Goal: Task Accomplishment & Management: Manage account settings

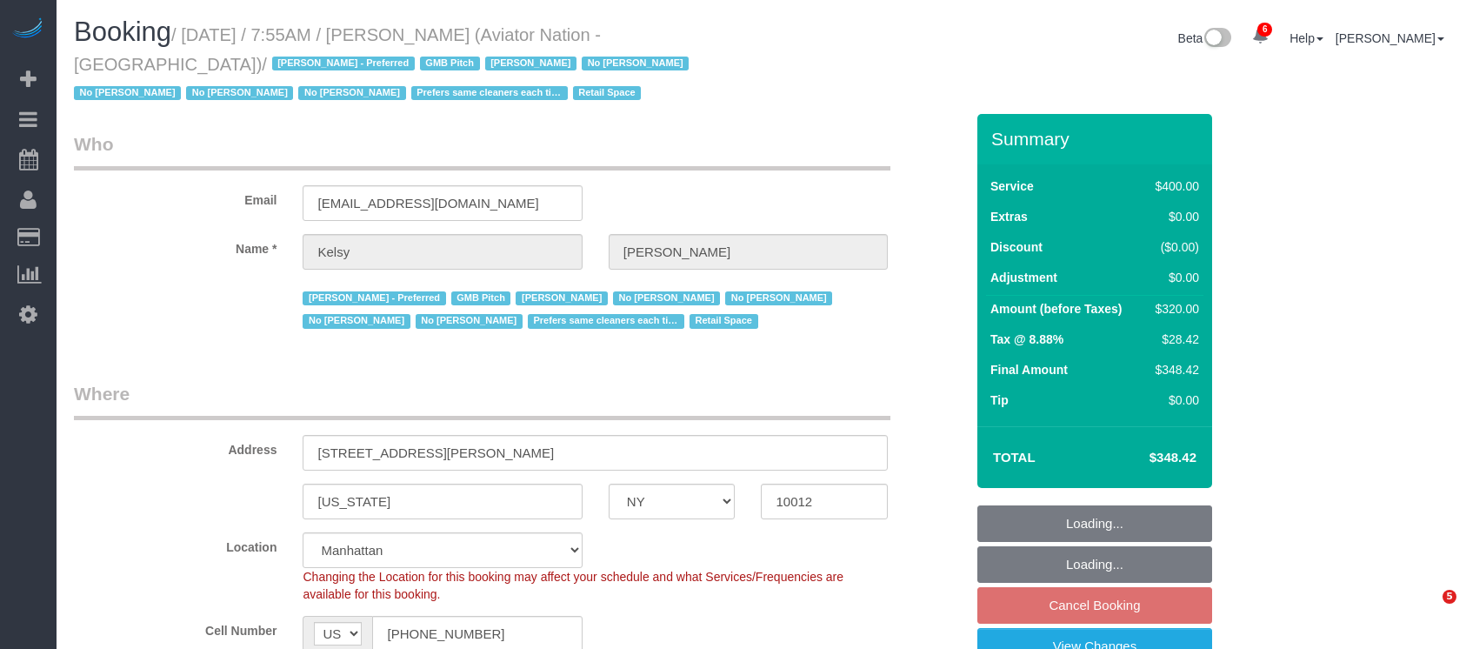
select select "NY"
select select "2"
select select "150"
select select "number:89"
select select "number:90"
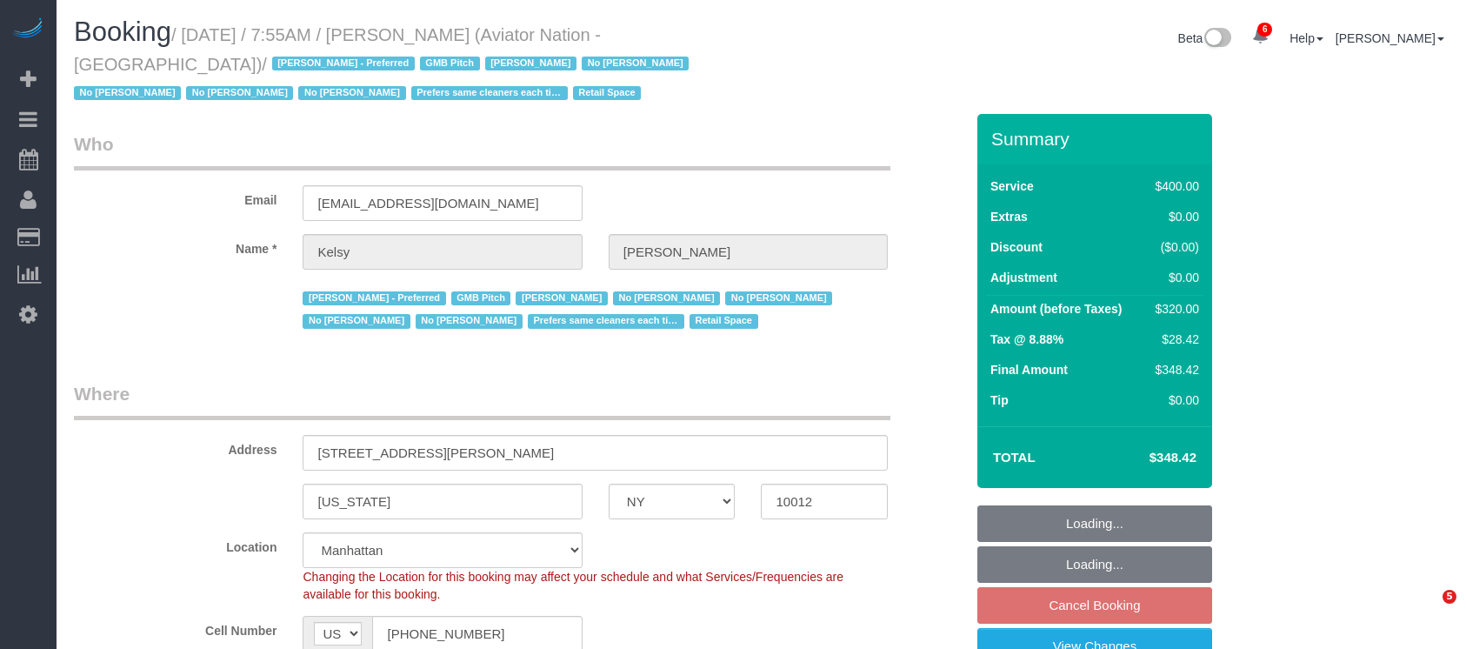
select select "number:15"
select select "number:5"
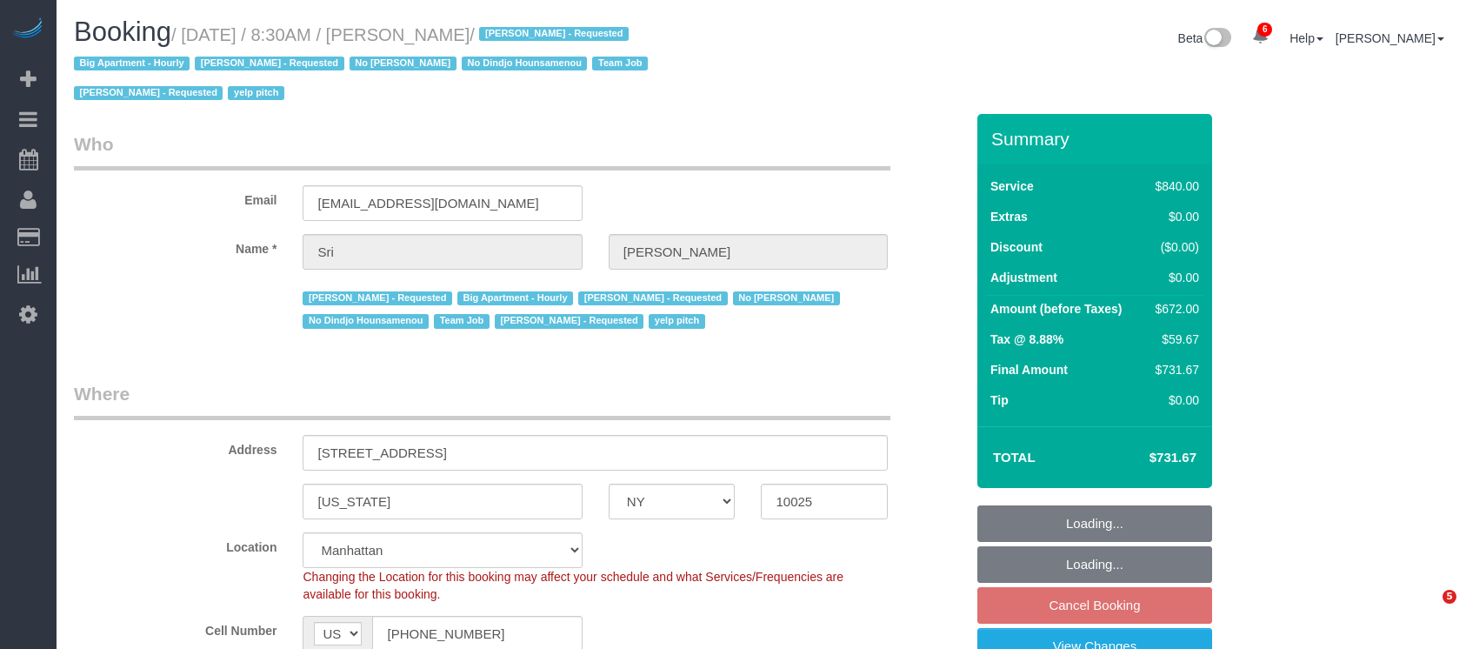
select select "NY"
select select "3"
select select "210"
select select "number:89"
select select "number:90"
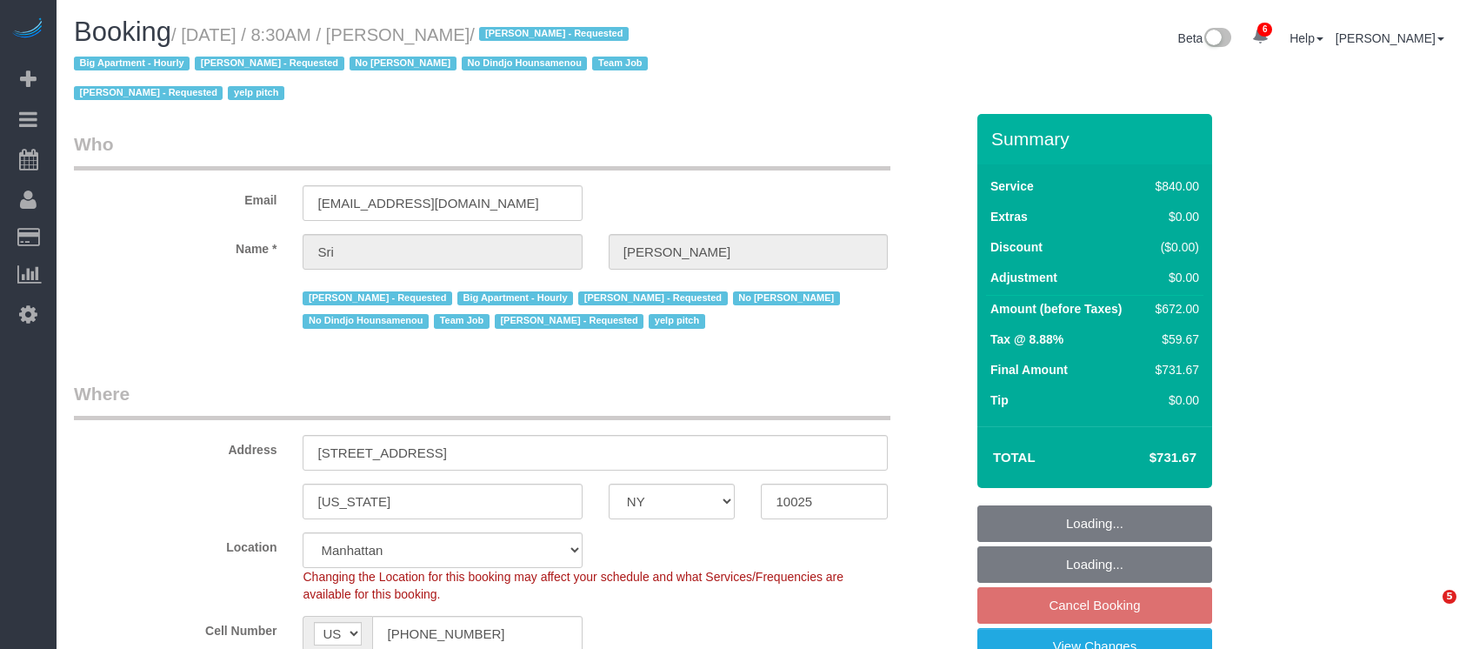
select select "number:15"
select select "number:5"
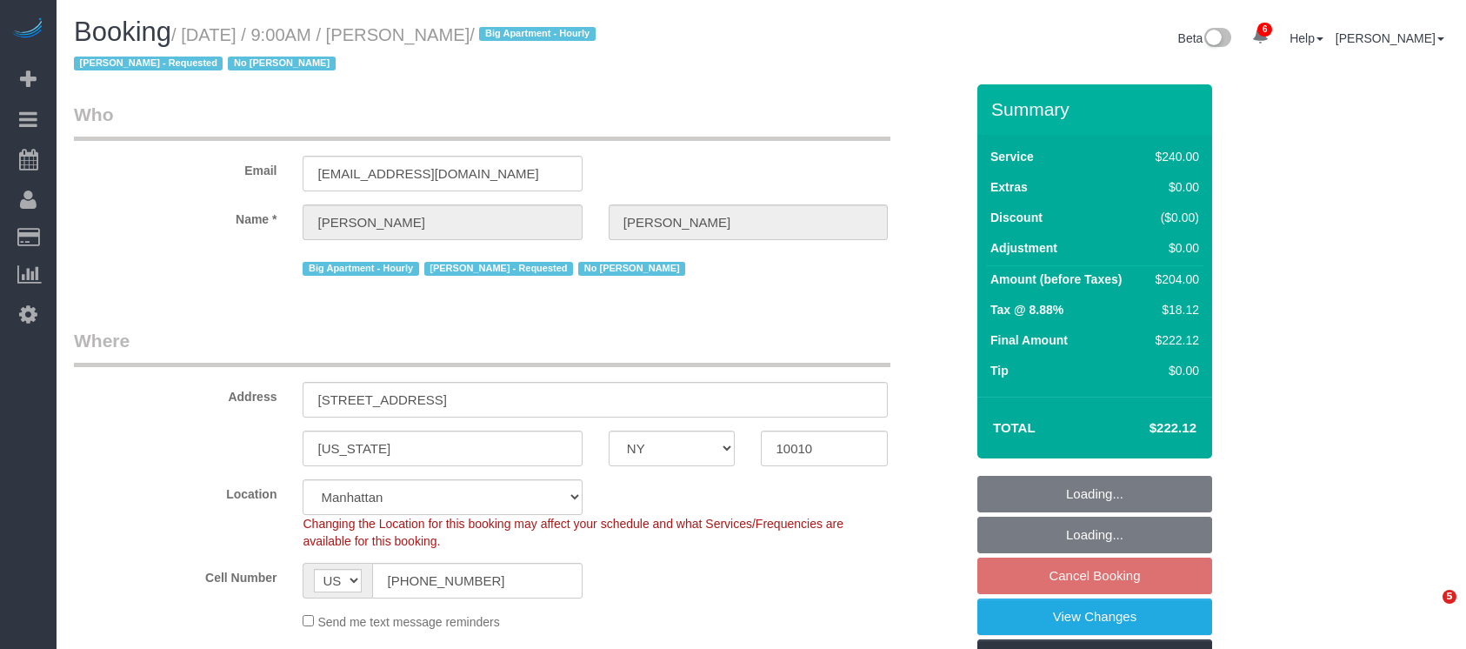
select select "NY"
select select "180"
select select "number:57"
select select "number:70"
select select "number:15"
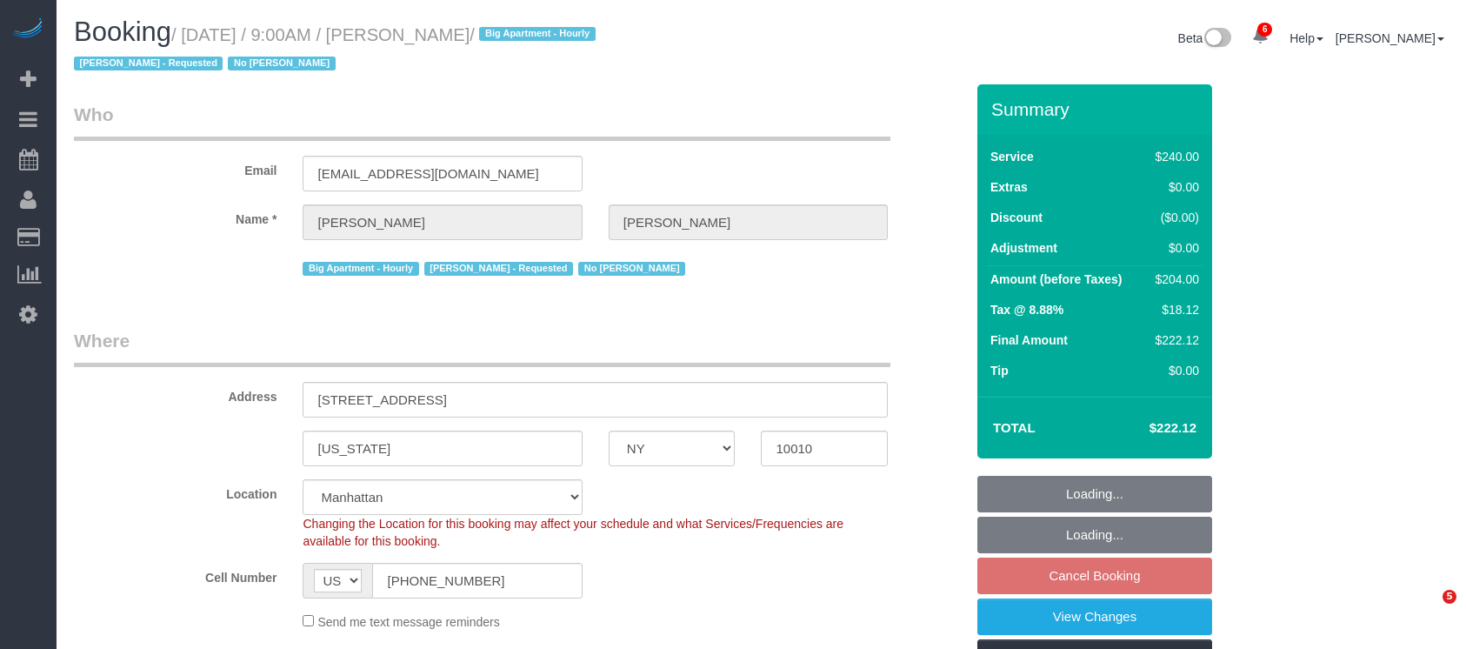
select select "number:6"
select select "spot61"
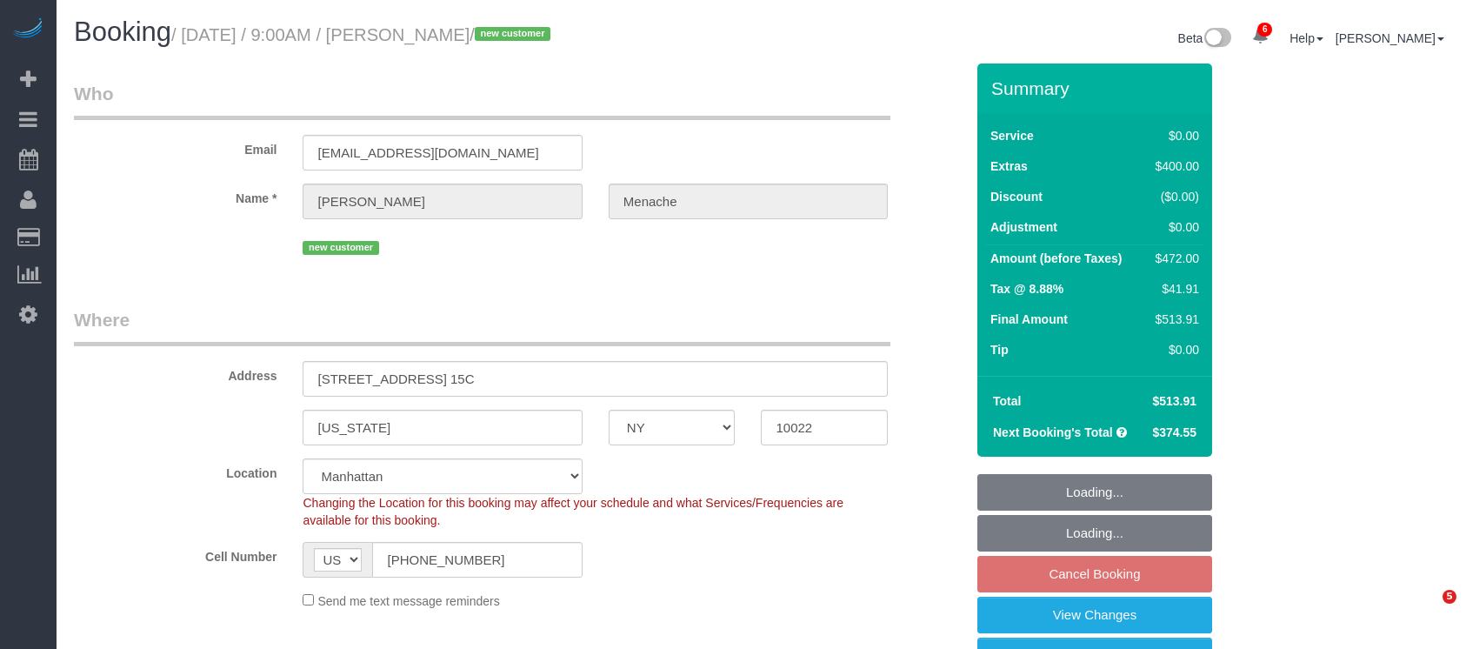
select select "NY"
select select "2"
select select "spot2"
select select "number:56"
select select "number:70"
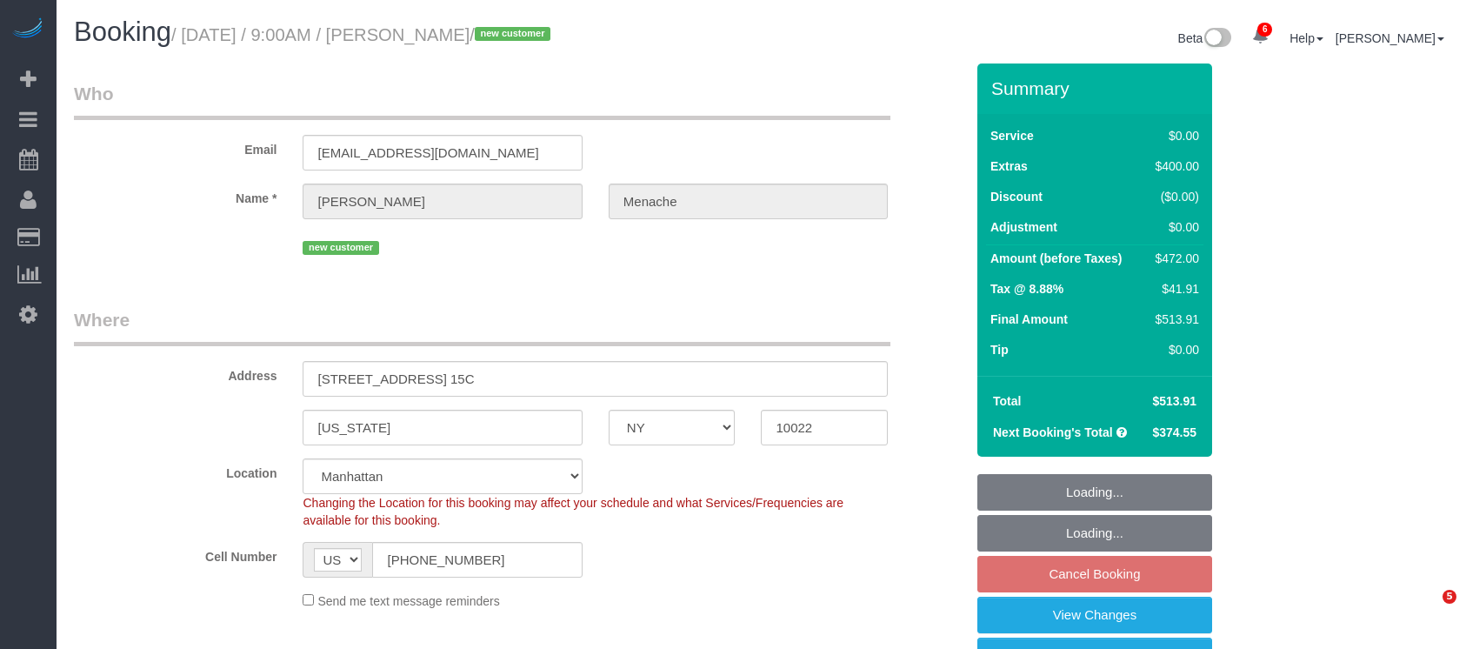
select select "number:15"
select select "number:5"
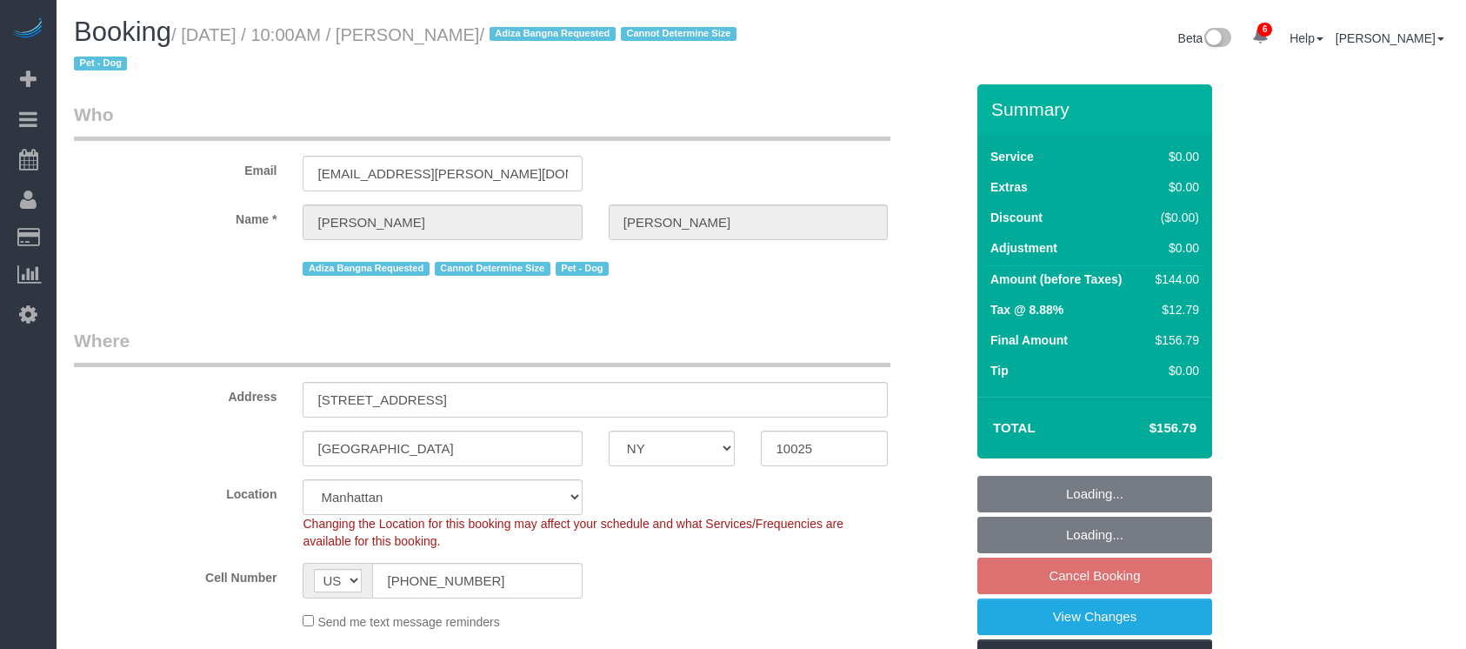
select select "NY"
select select "1"
select select "spot3"
select select "number:56"
select select "number:70"
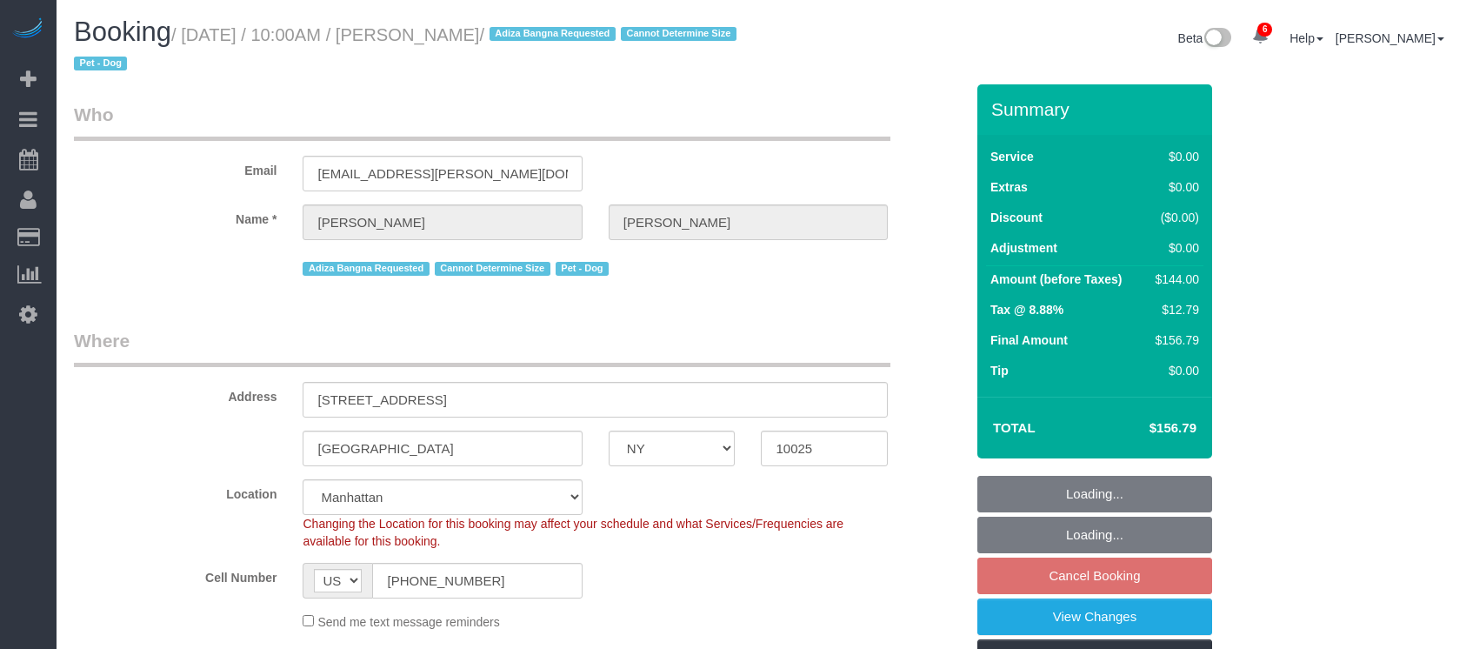
select select "number:13"
select select "number:5"
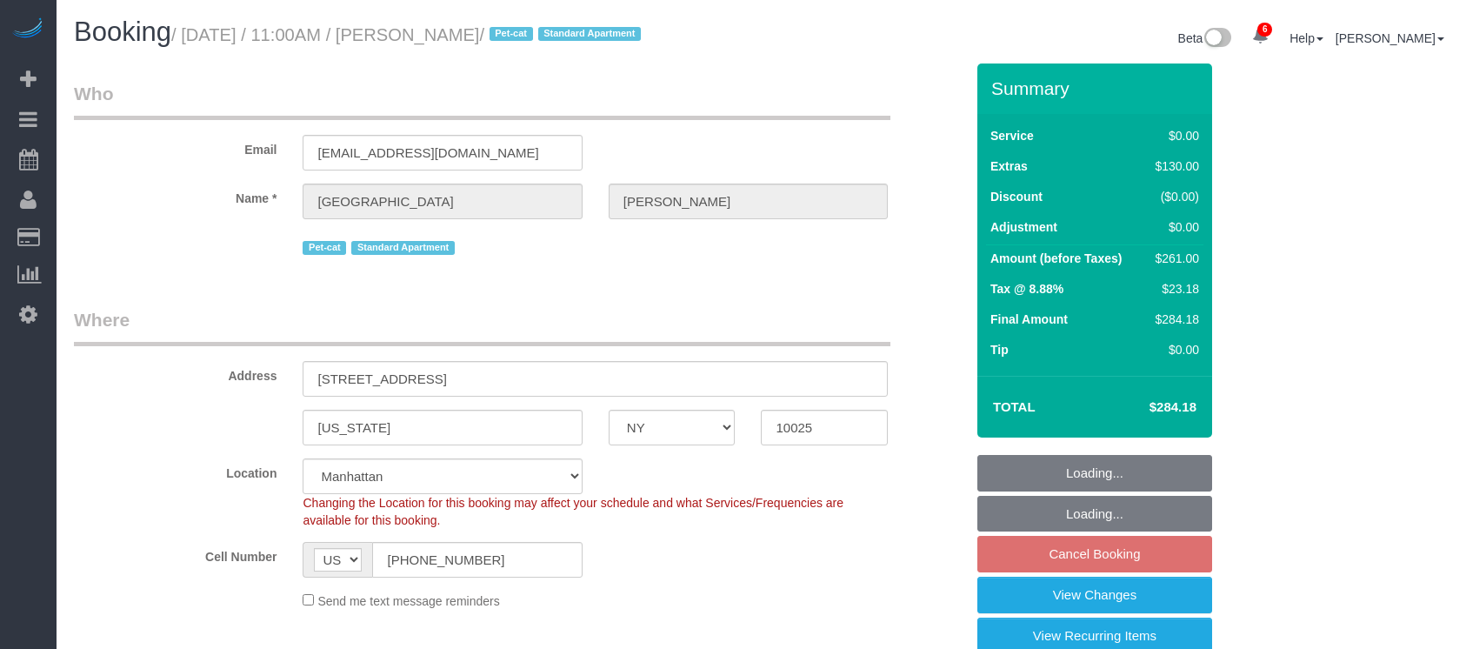
select select "NY"
select select "1"
select select "string:stripe-pm_1QANHu4VGloSiKo7elLGN8pZ"
select select "spot4"
select select "number:57"
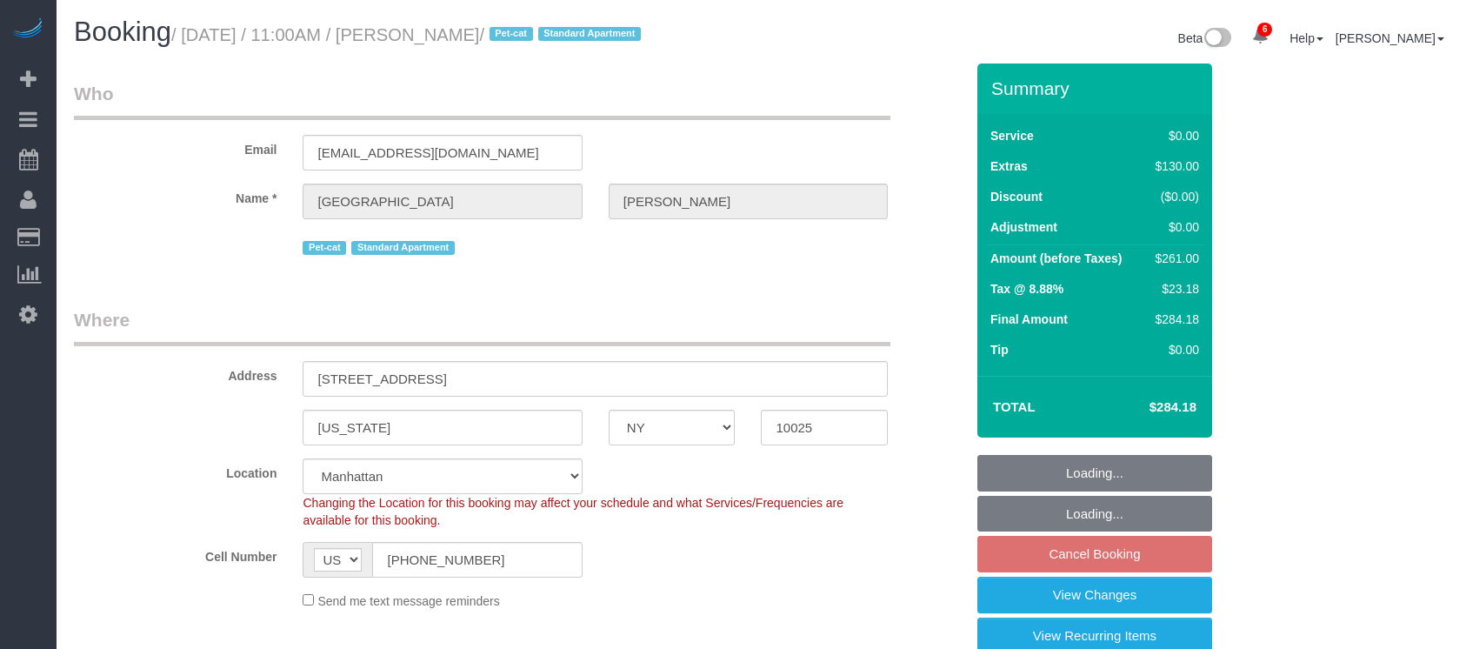
select select "number:74"
select select "number:14"
select select "number:5"
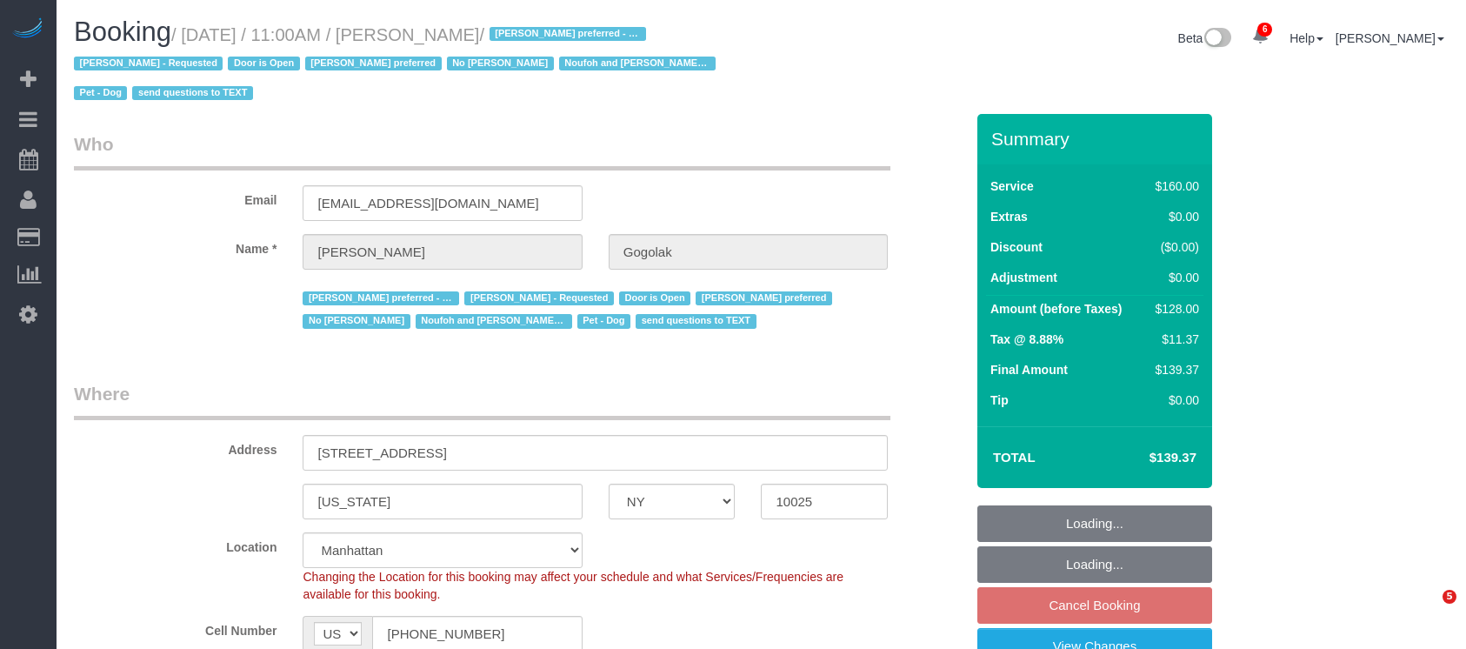
select select "NY"
select select "string:stripe-pm_1RfNyY4VGloSiKo7jWnzrFGY"
select select "number:58"
select select "number:76"
select select "number:13"
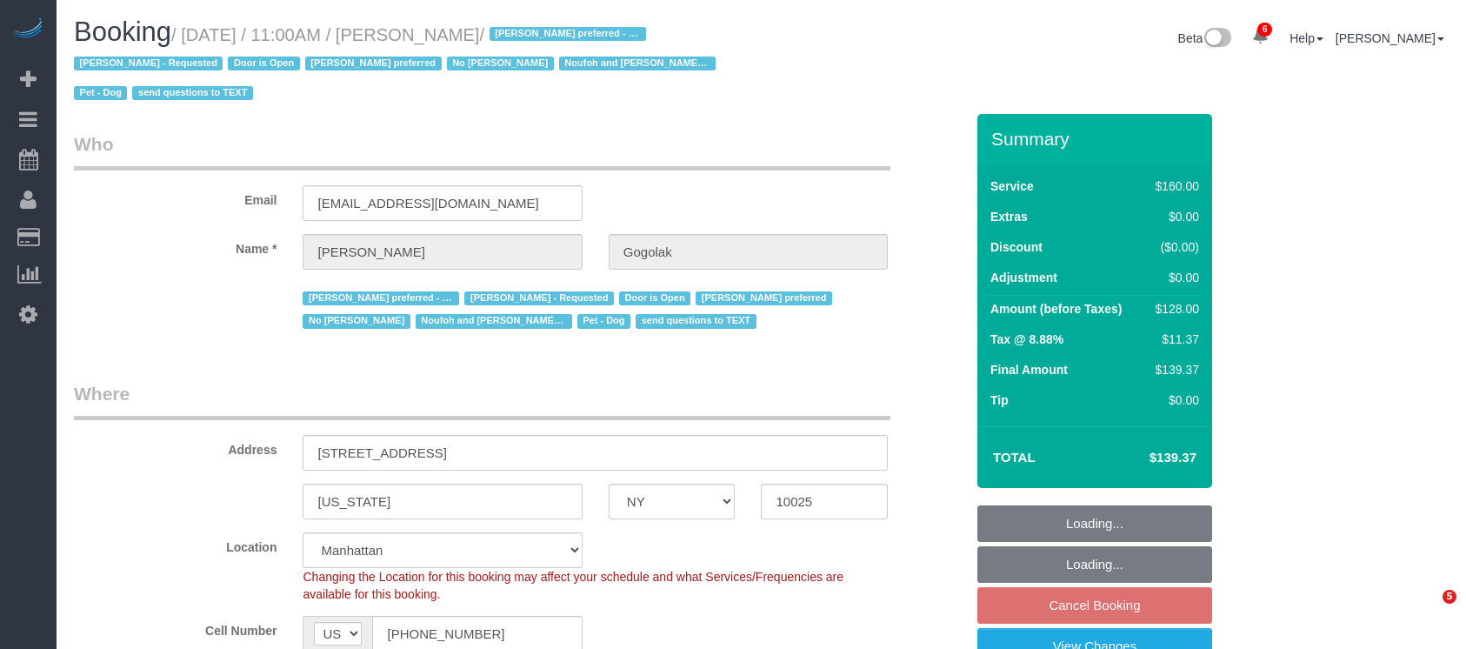
select select "number:5"
select select "spot4"
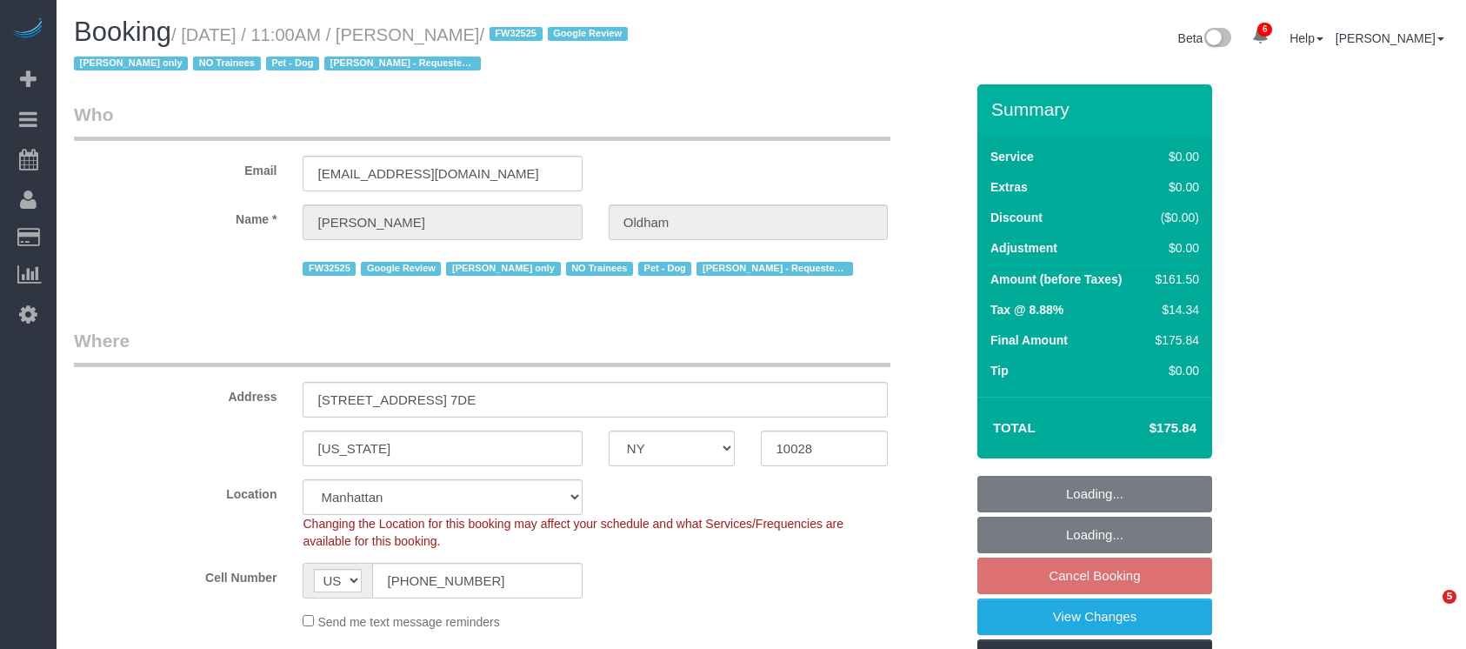
select select "NY"
select select "1"
select select "2"
select select "string:stripe-pm_1RpamA4VGloSiKo7q68HlToq"
select select "number:89"
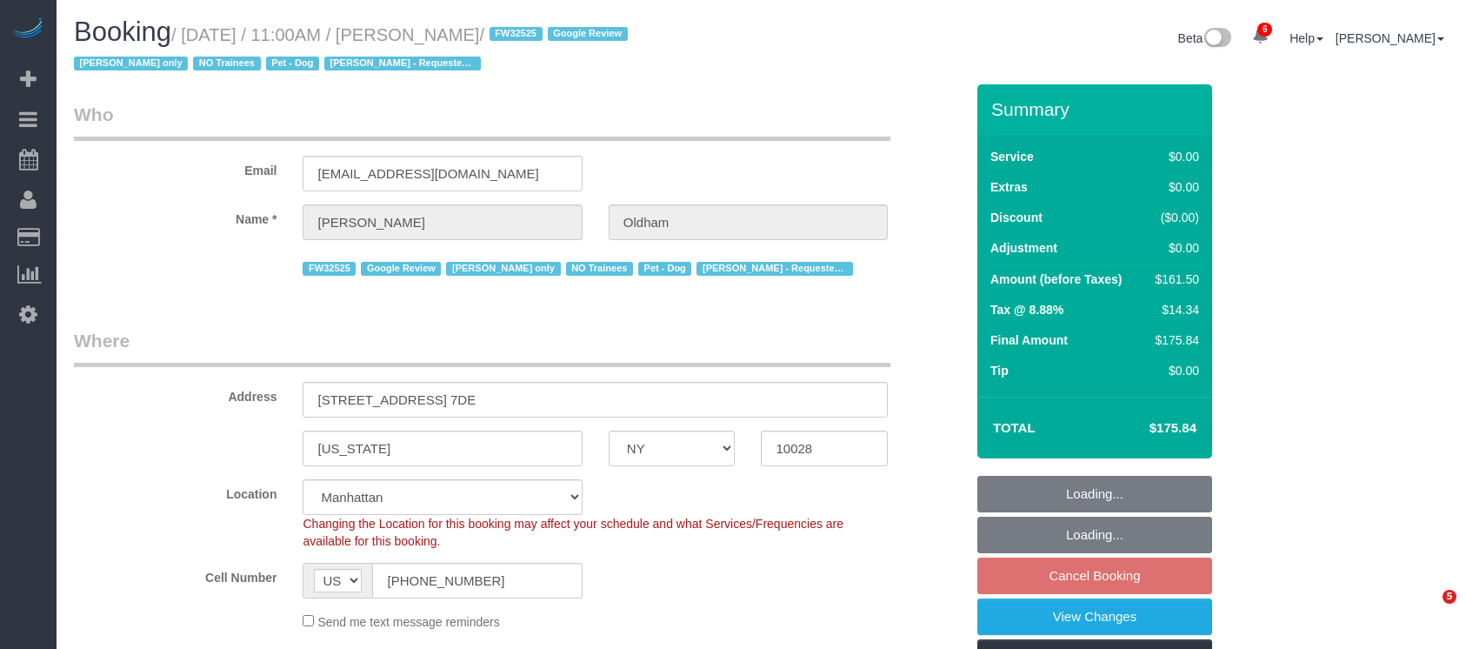
select select "number:90"
select select "number:13"
select select "number:5"
select select "spot63"
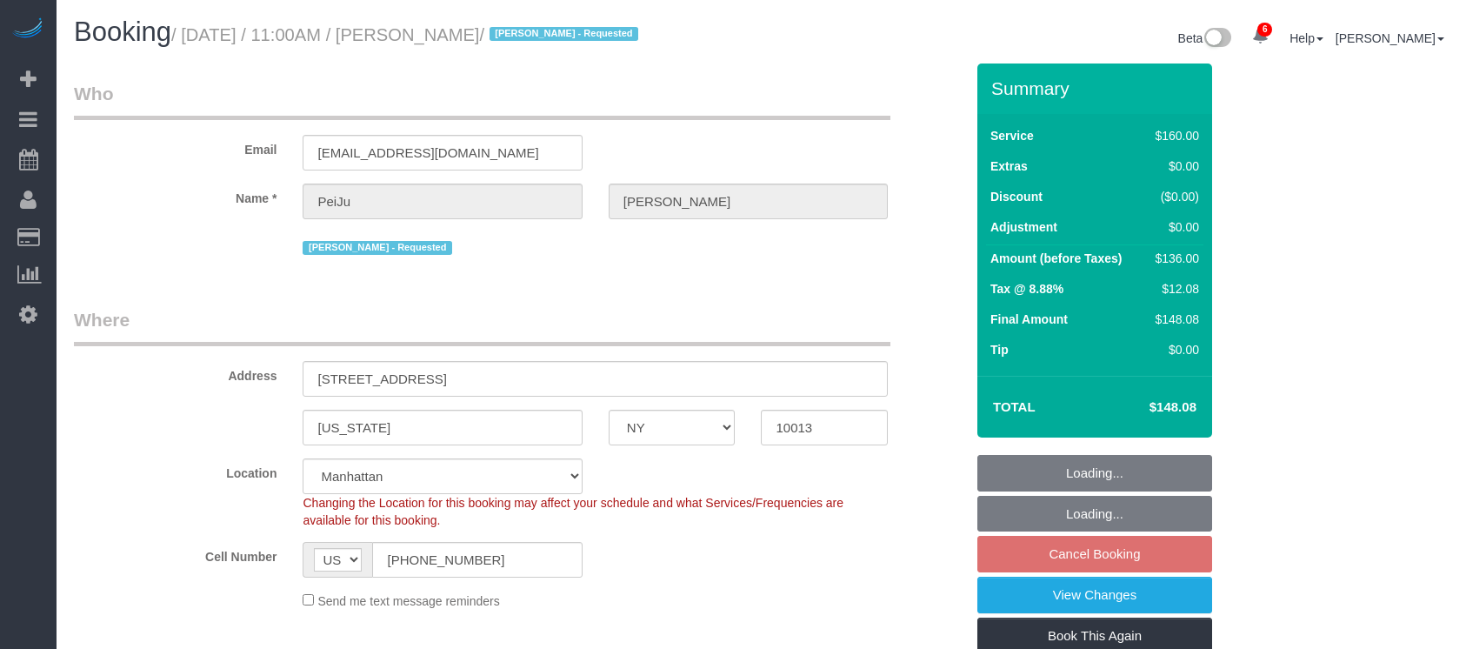
select select "NY"
select select "spot63"
select select "number:89"
select select "number:90"
select select "number:15"
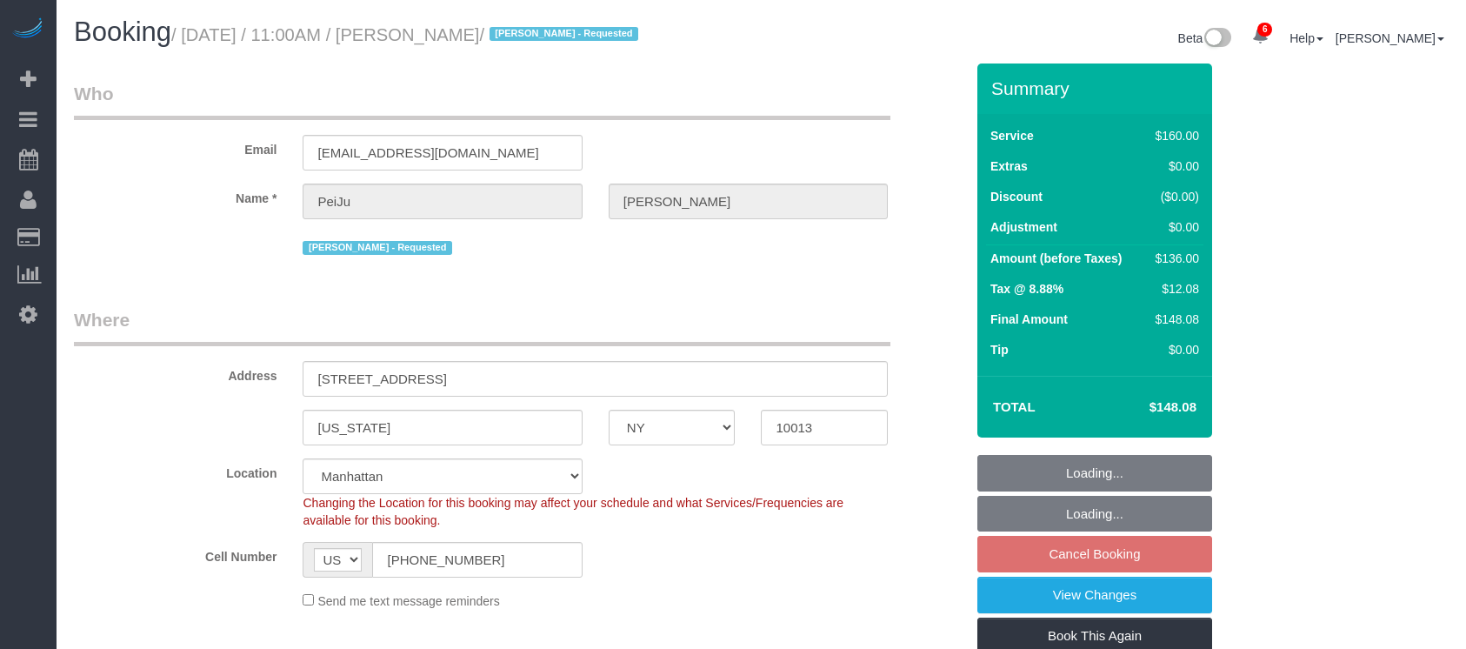
select select "number:6"
select select "NY"
select select "2"
select select "spot4"
select select "number:89"
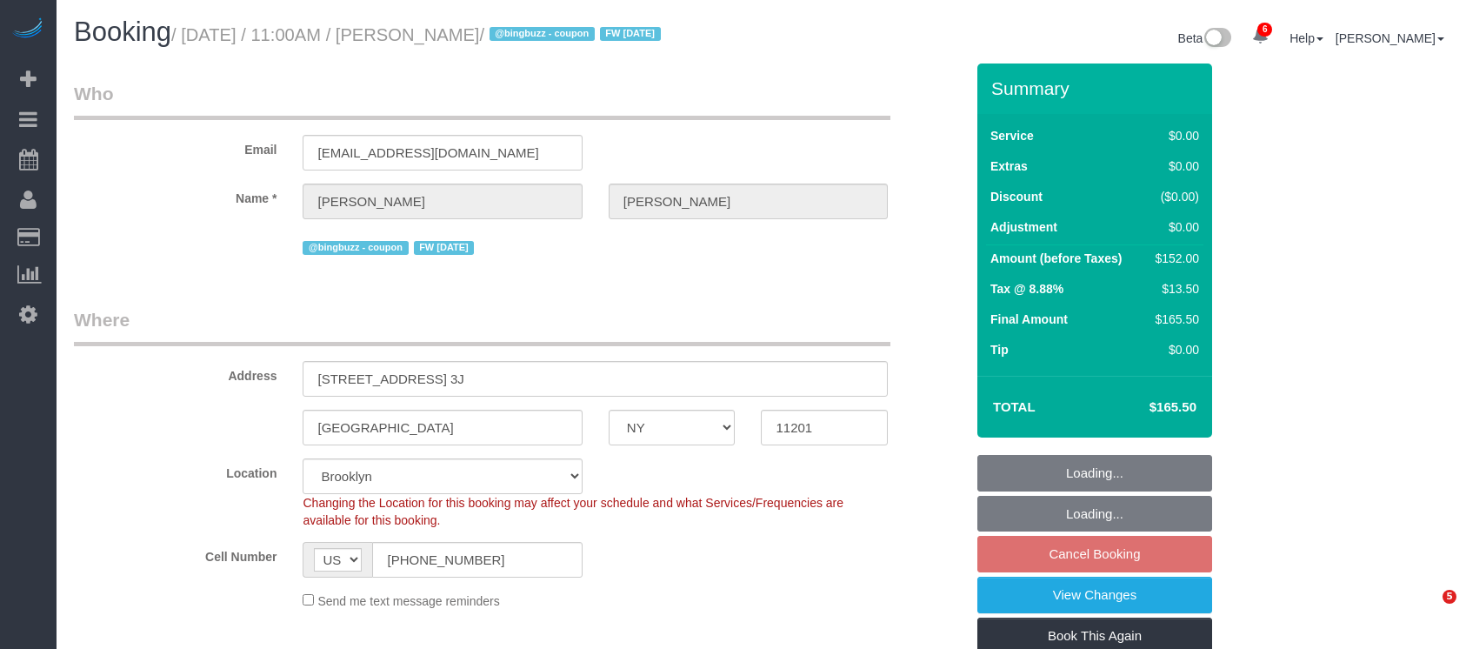
select select "number:90"
select select "number:15"
select select "number:6"
select select "NY"
select select "2"
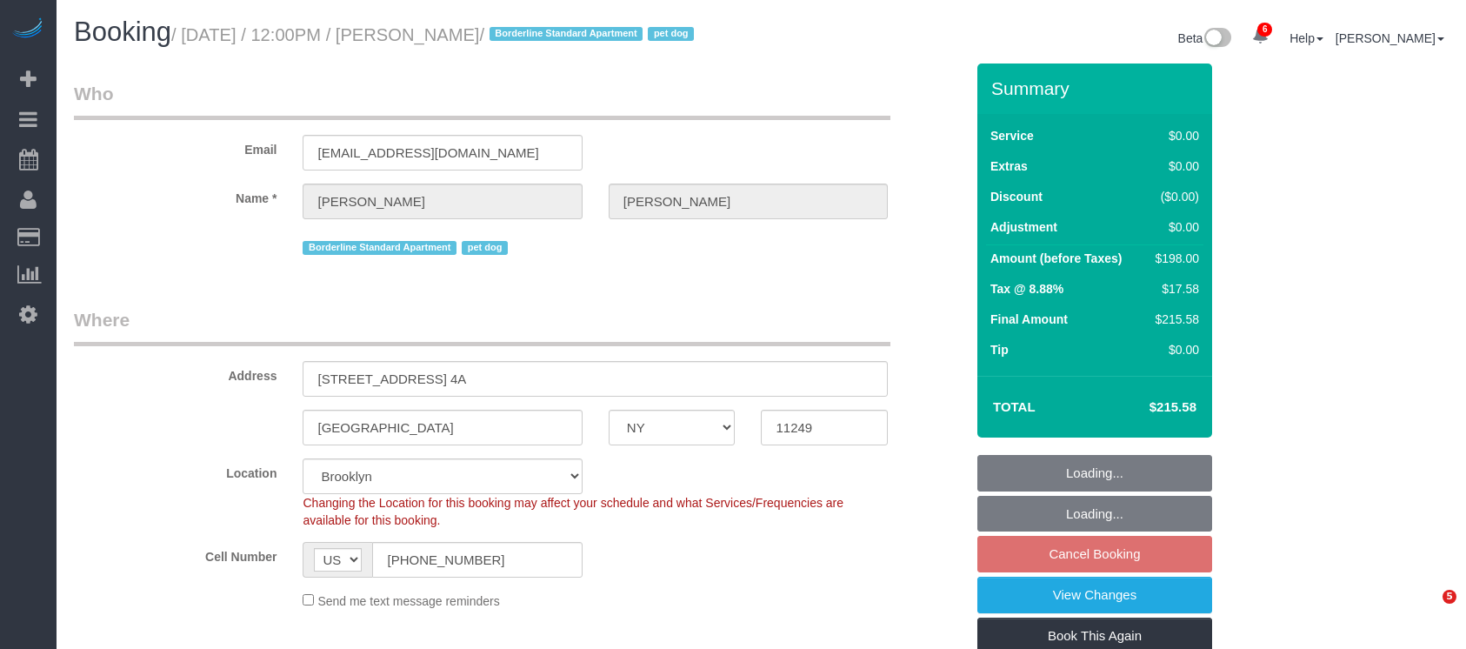
select select "2"
select select "spot5"
select select "number:60"
select select "number:77"
select select "number:13"
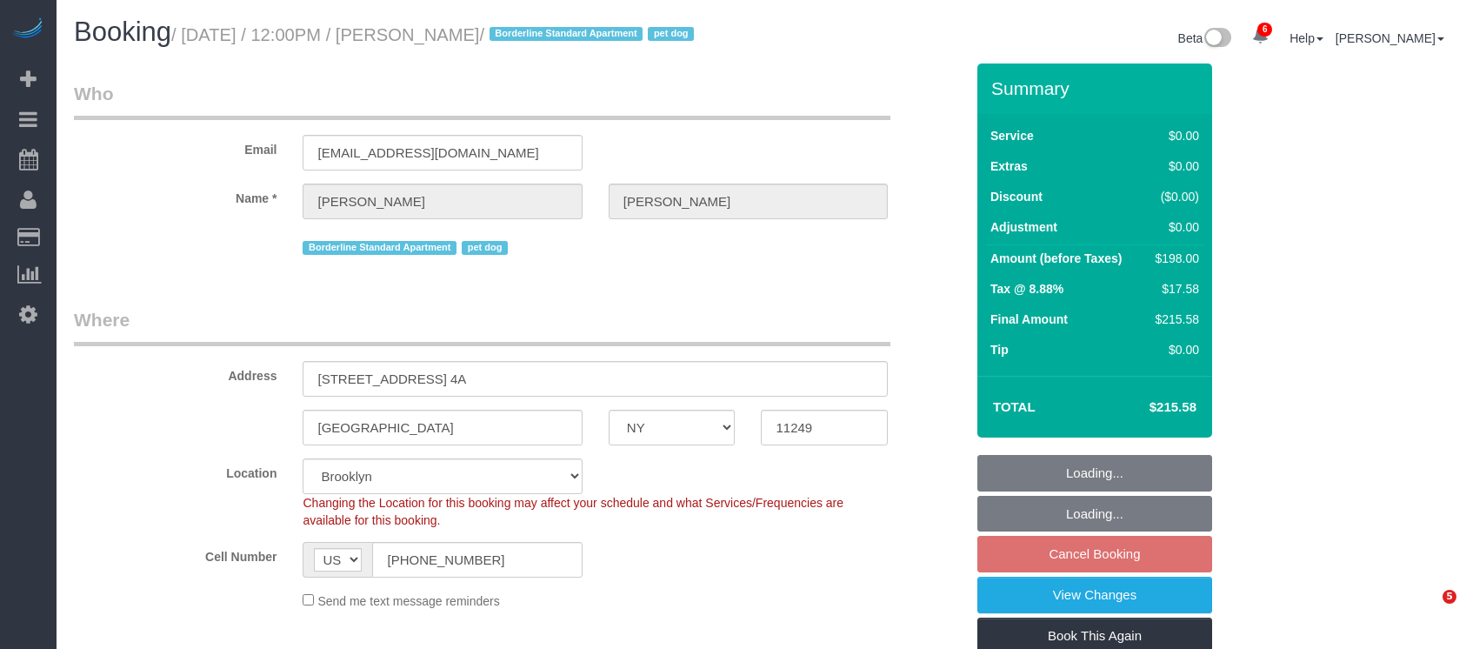
select select "number:5"
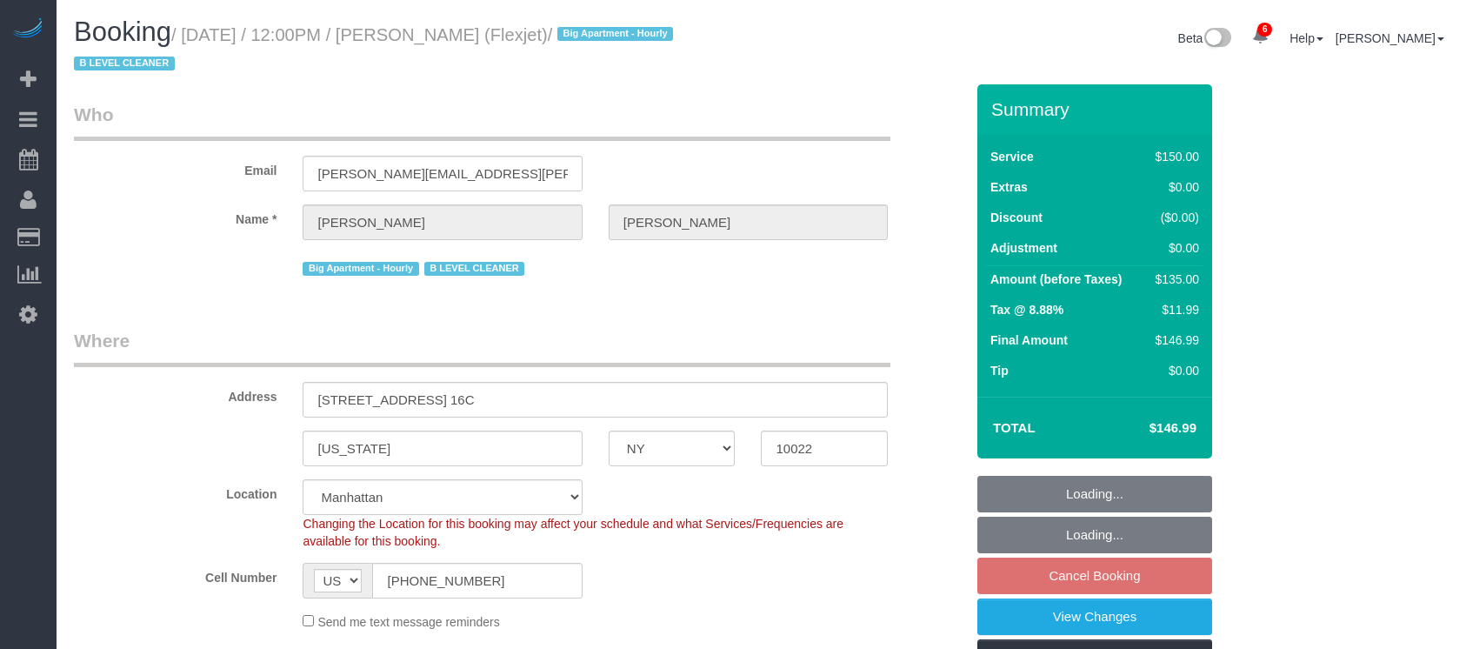
select select "NY"
select select "150"
select select "spot64"
select select "number:89"
select select "number:90"
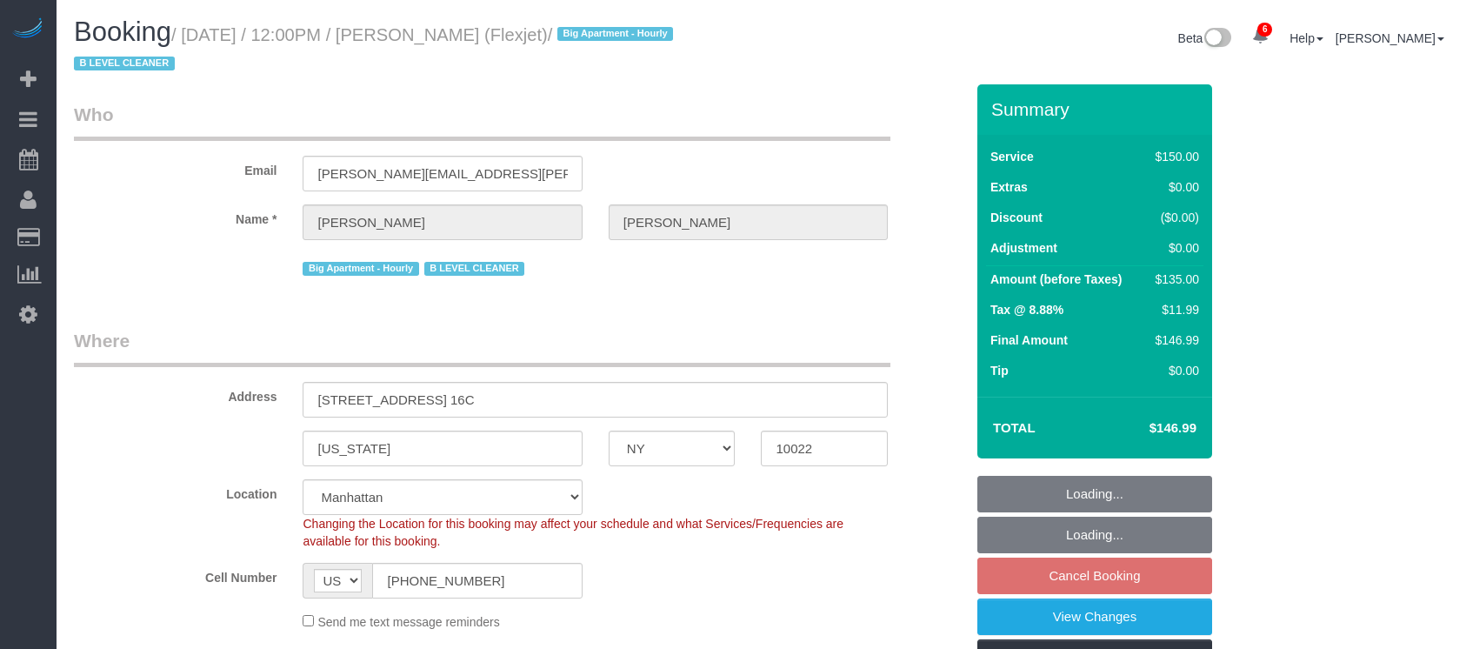
select select "number:15"
select select "number:6"
select select "number:21"
select select "22223"
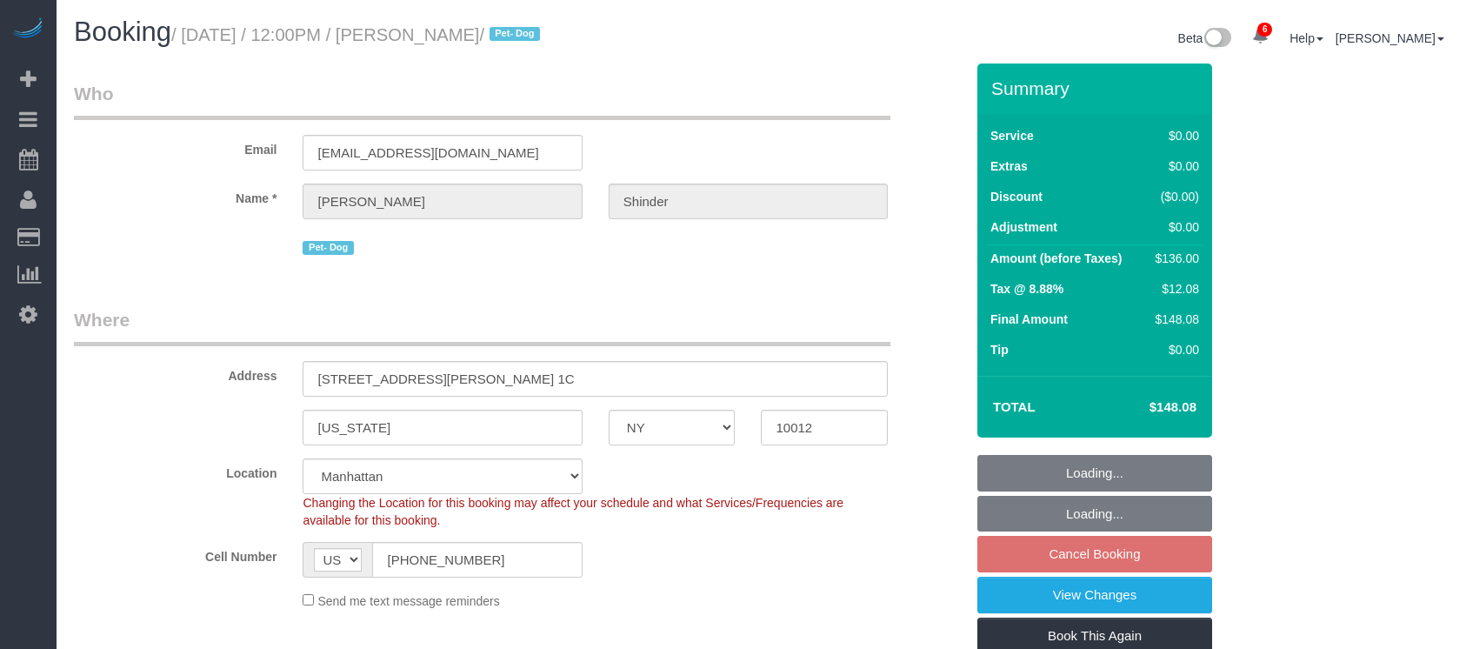
select select "NY"
select select "1"
select select "spot5"
select select "number:89"
select select "number:90"
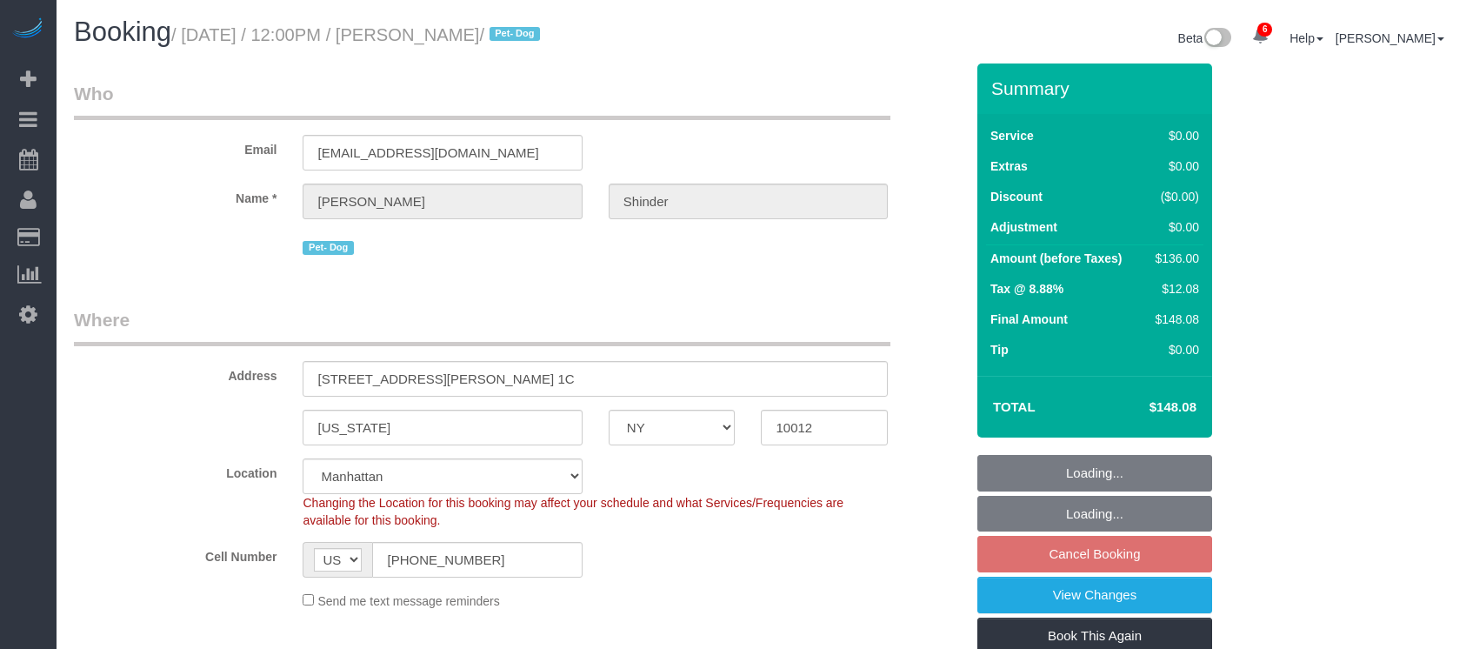
select select "number:13"
select select "number:5"
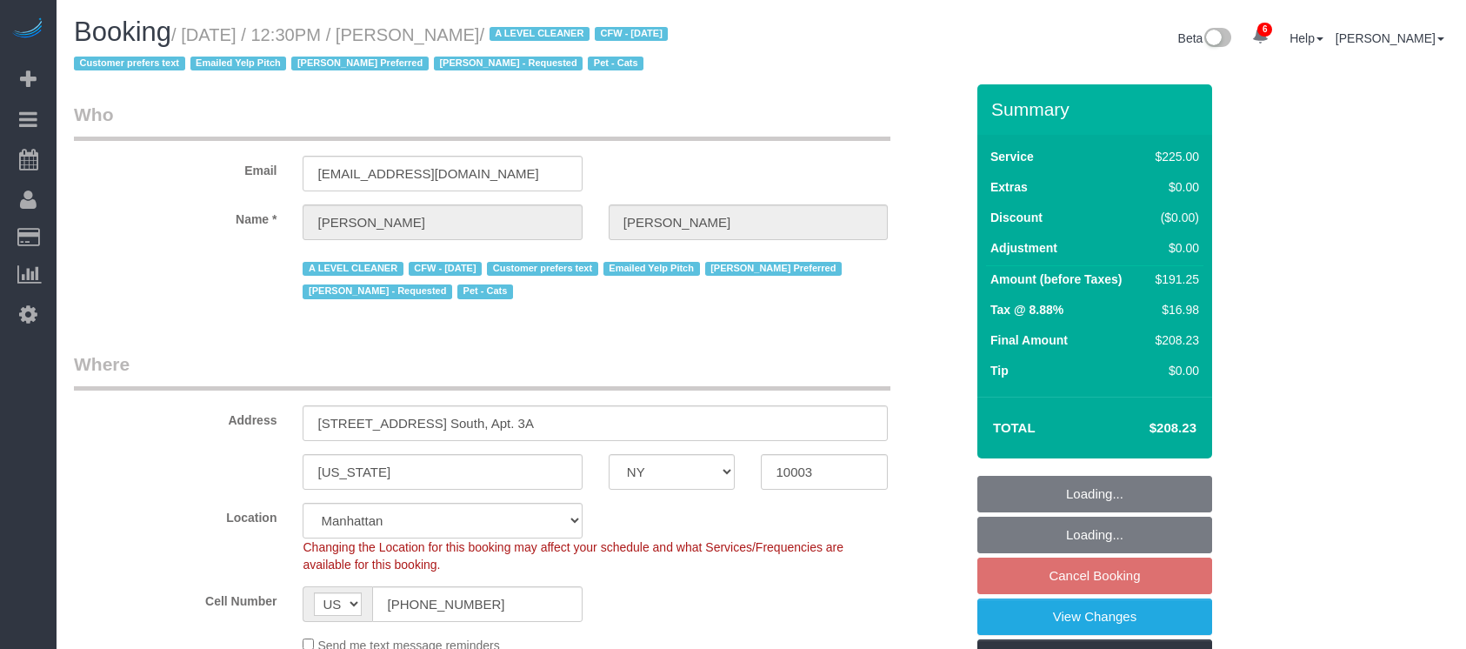
select select "NY"
select select "180"
select select "number:89"
select select "number:90"
select select "number:15"
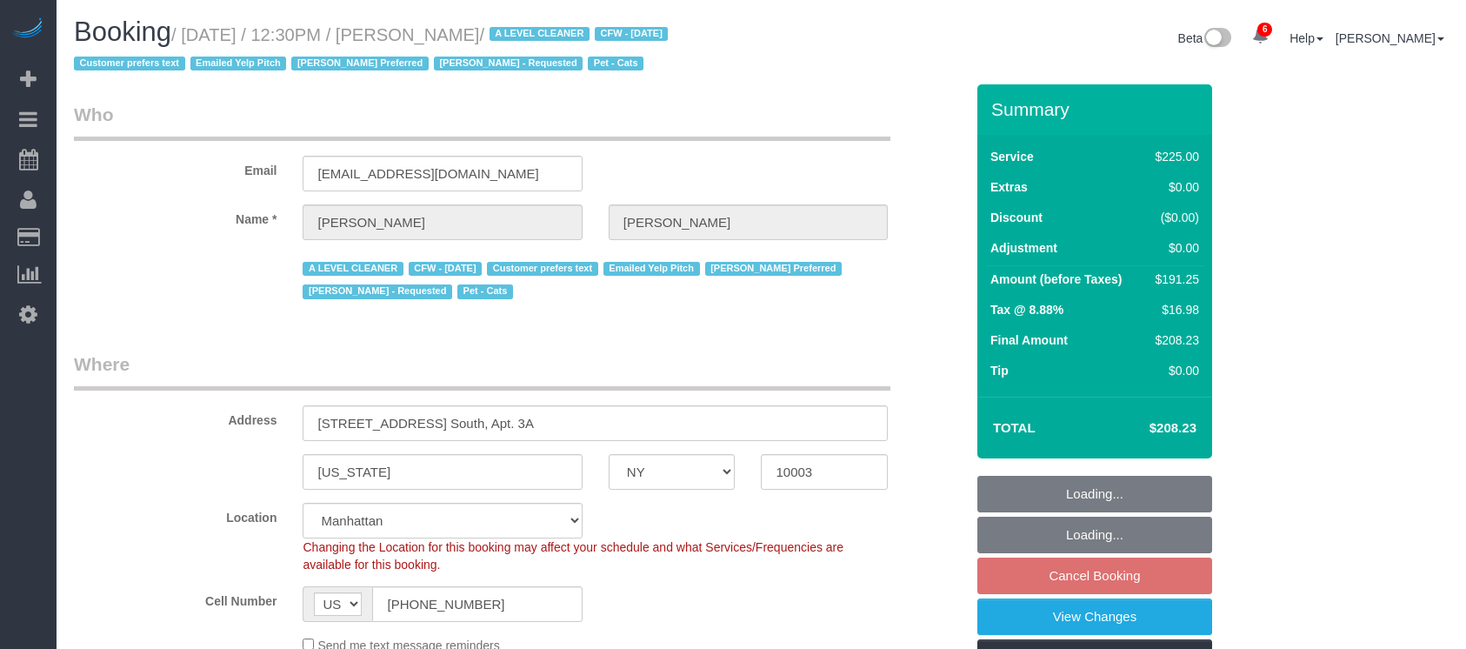
select select "number:6"
select select "number:21"
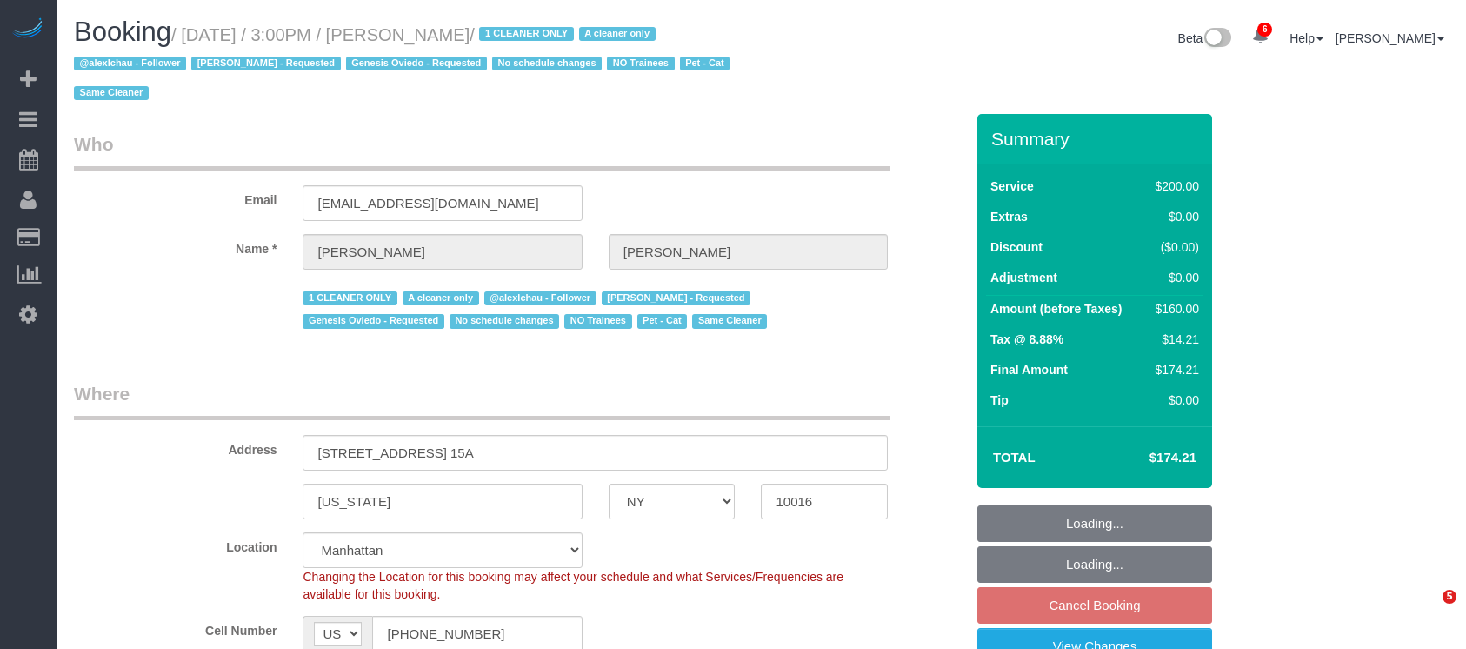
select select "NY"
select select "150"
select select "spot8"
select select "number:89"
select select "number:90"
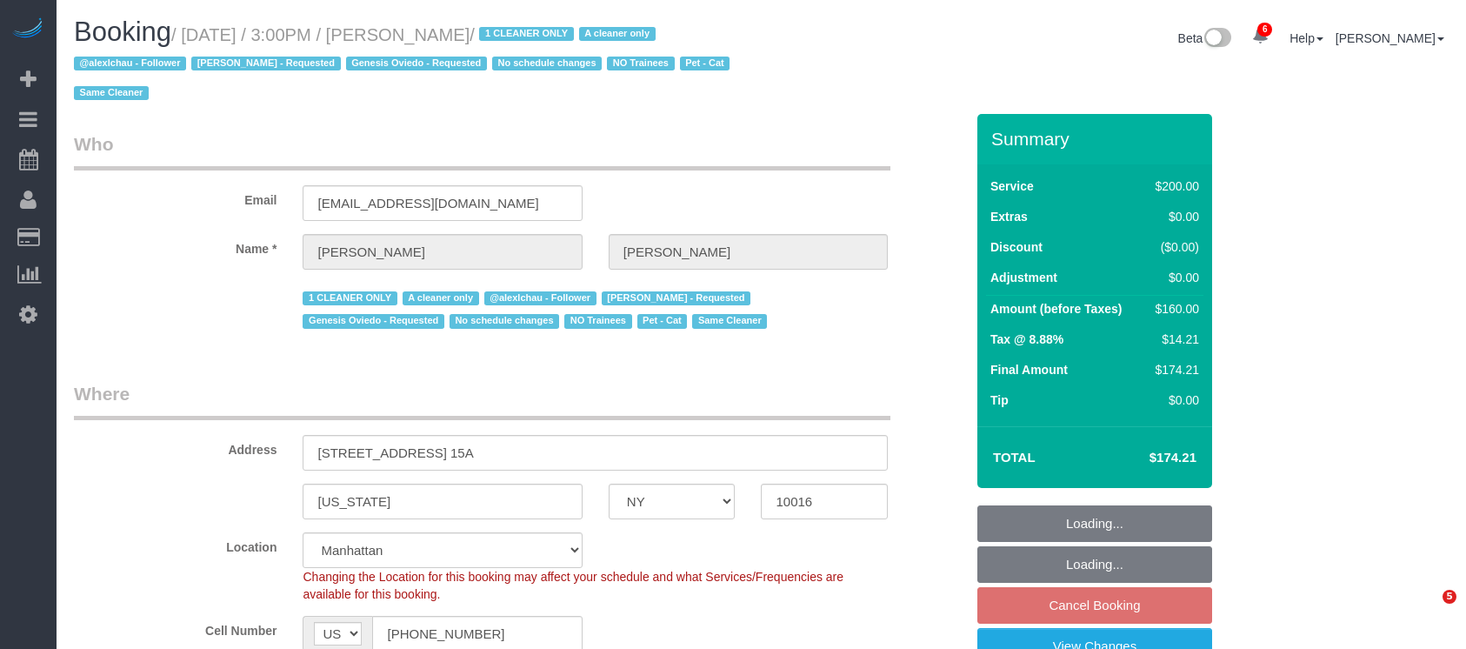
select select "number:14"
select select "number:5"
